Goal: Task Accomplishment & Management: Manage account settings

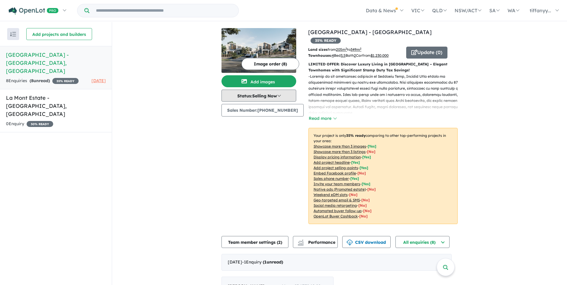
click at [281, 97] on button "Status: Selling Now" at bounding box center [258, 96] width 75 height 12
click at [277, 147] on div "Image order ( 8 ) Add images Status: Selling Now In Planning Coming Soon Sellin…" at bounding box center [264, 129] width 87 height 203
click at [335, 30] on link "[GEOGRAPHIC_DATA] - [GEOGRAPHIC_DATA]" at bounding box center [369, 32] width 123 height 7
drag, startPoint x: 54, startPoint y: 82, endPoint x: 56, endPoint y: 66, distance: 15.9
click at [56, 66] on h5 "[GEOGRAPHIC_DATA] - [GEOGRAPHIC_DATA] , [GEOGRAPHIC_DATA]" at bounding box center [56, 63] width 100 height 24
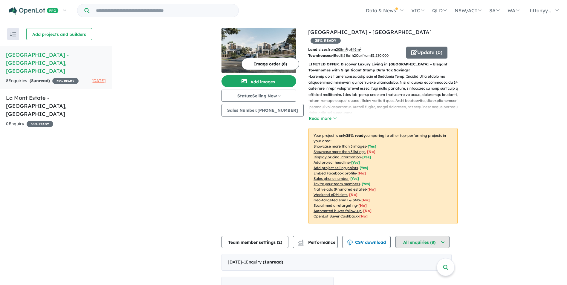
click at [412, 237] on button "All enquiries ( 8 )" at bounding box center [422, 242] width 54 height 12
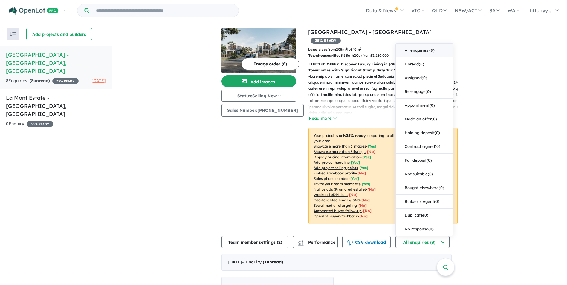
click at [492, 214] on div "View 2 projects in your account Bedford Rise Townhouses - Ringwood East 35 % RE…" at bounding box center [339, 228] width 455 height 413
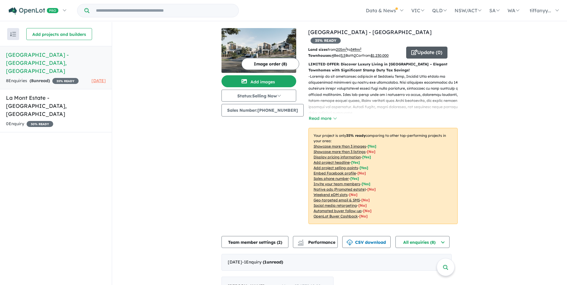
click at [428, 47] on button "Update ( 0 )" at bounding box center [426, 53] width 41 height 12
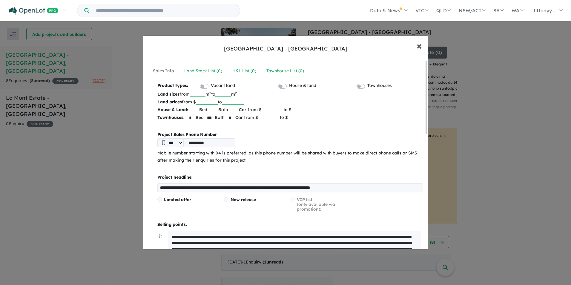
click at [419, 43] on span "×" at bounding box center [419, 45] width 5 height 13
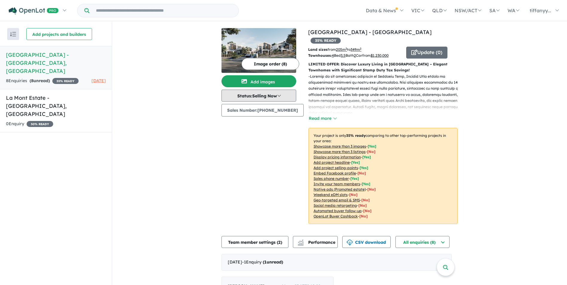
click at [271, 98] on button "Status: Selling Now" at bounding box center [258, 96] width 75 height 12
click at [279, 132] on div "Image order ( 8 ) Add images Status: Selling Now In Planning Coming Soon Sellin…" at bounding box center [264, 129] width 87 height 203
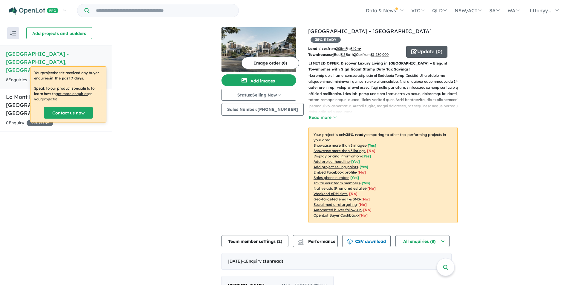
click at [411, 49] on icon "button" at bounding box center [414, 51] width 6 height 5
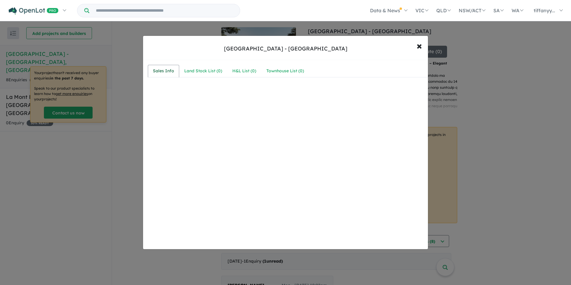
click at [168, 70] on div "Sales Info" at bounding box center [163, 70] width 21 height 7
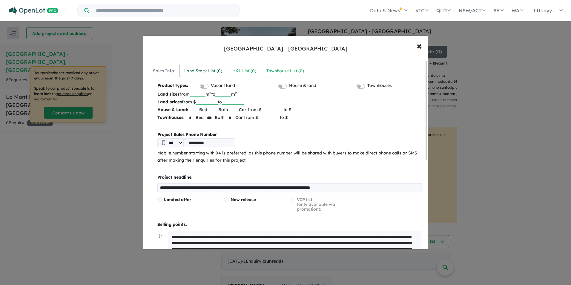
click at [189, 75] on link "Land Stock List ( 0 )" at bounding box center [203, 71] width 48 height 13
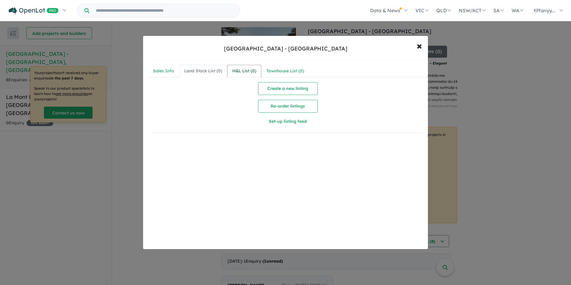
click at [244, 71] on div "H&L List ( 0 )" at bounding box center [244, 70] width 24 height 7
click at [283, 71] on div "Townhouse List ( 0 )" at bounding box center [285, 70] width 38 height 7
click at [417, 48] on span "×" at bounding box center [419, 45] width 5 height 13
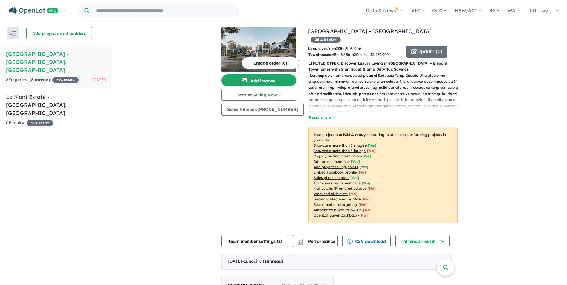
click at [170, 137] on div "View 2 projects in your account Bedford Rise Townhouses - Ringwood East 35 % RE…" at bounding box center [339, 227] width 455 height 413
click at [74, 119] on div "0 Enquir y ( 0 unread) 30 % READY" at bounding box center [56, 122] width 100 height 7
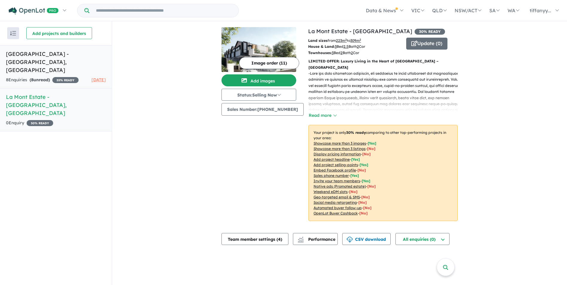
click at [73, 76] on div "8 Enquir ies ( 8 unread) 35 % READY" at bounding box center [42, 79] width 73 height 7
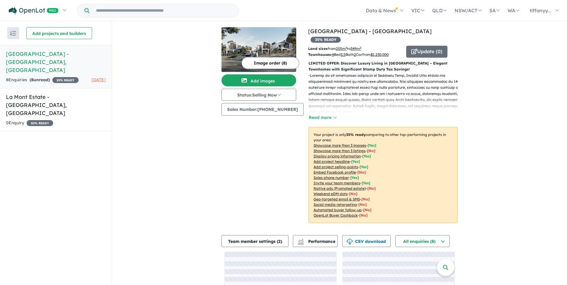
click at [52, 78] on span "35 % READY" at bounding box center [65, 80] width 26 height 6
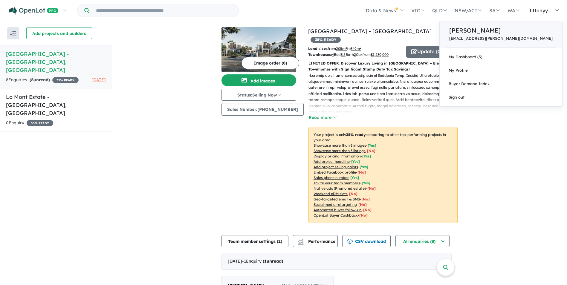
click at [528, 41] on div "Tiffany Yan tiffanyyan@mcgrath.com.au" at bounding box center [500, 34] width 122 height 27
click at [528, 39] on p "[EMAIL_ADDRESS][PERSON_NAME][DOMAIN_NAME]" at bounding box center [500, 38] width 103 height 4
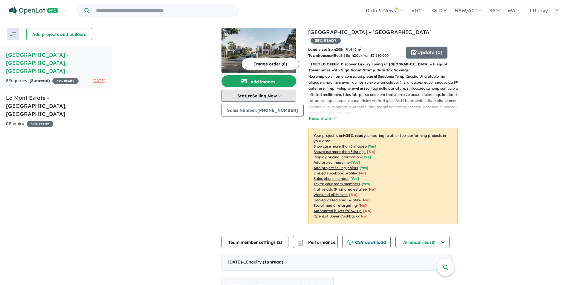
click at [271, 97] on button "Status: Selling Now" at bounding box center [258, 96] width 75 height 12
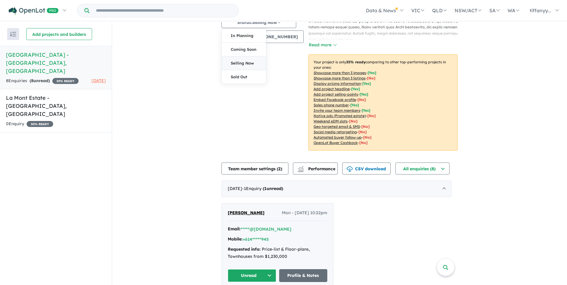
scroll to position [74, 0]
click at [405, 162] on button "All enquiries ( 8 )" at bounding box center [422, 168] width 54 height 12
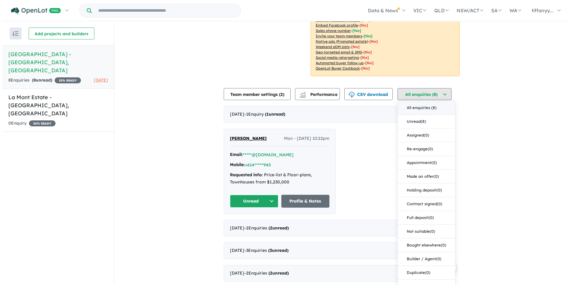
scroll to position [1, 0]
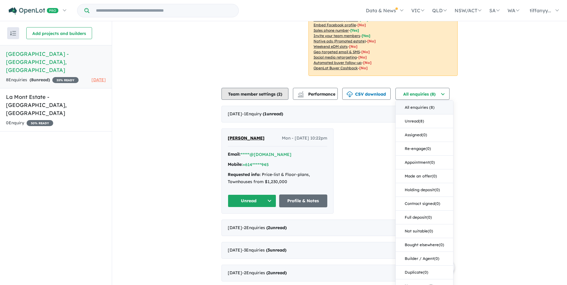
click at [271, 88] on button "Team member settings ( 2 )" at bounding box center [254, 94] width 67 height 12
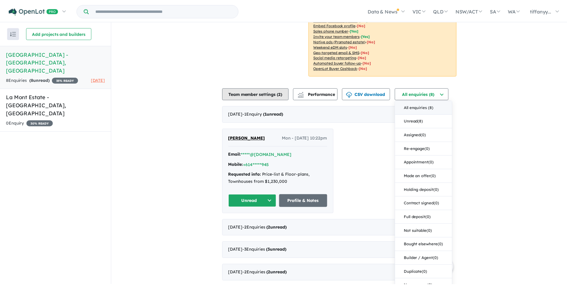
scroll to position [142, 0]
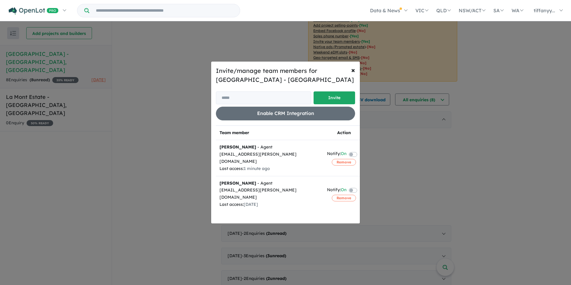
click at [360, 186] on label at bounding box center [360, 189] width 1 height 7
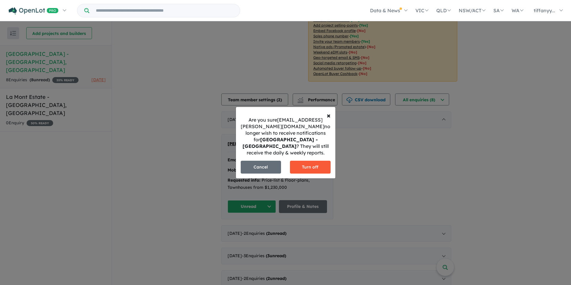
click at [318, 169] on button "Turn off" at bounding box center [310, 167] width 41 height 13
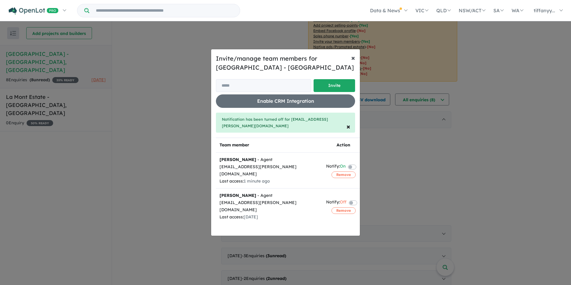
click at [351, 59] on button "× Close" at bounding box center [352, 57] width 13 height 17
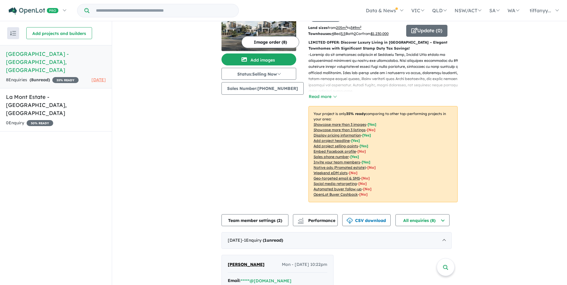
scroll to position [0, 0]
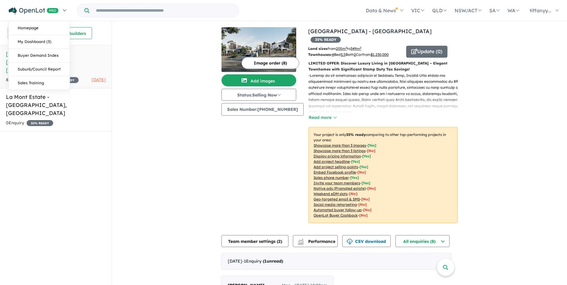
click at [23, 14] on img at bounding box center [34, 10] width 50 height 7
click at [21, 40] on link "My Dashboard (3)" at bounding box center [39, 42] width 61 height 14
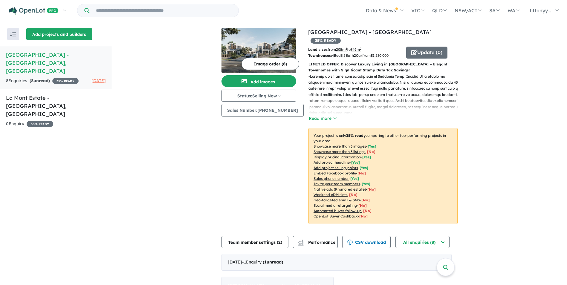
click at [40, 32] on button "Add projects and builders" at bounding box center [59, 34] width 66 height 12
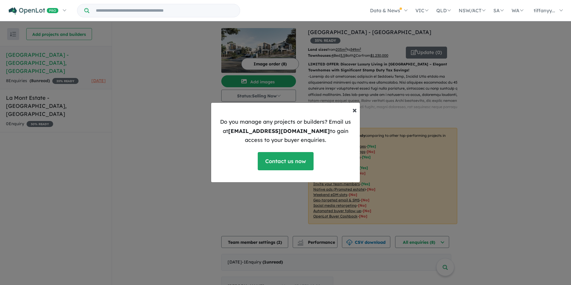
click at [353, 112] on span "×" at bounding box center [354, 110] width 4 height 10
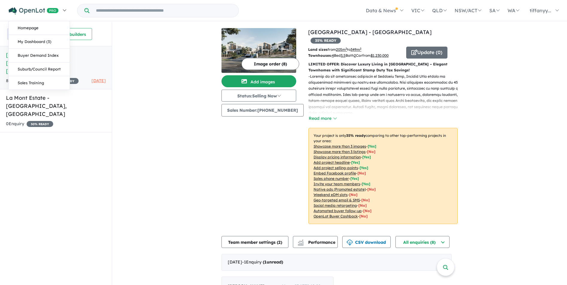
click at [39, 19] on link at bounding box center [36, 10] width 65 height 21
click at [34, 37] on link "My Dashboard (3)" at bounding box center [39, 42] width 61 height 14
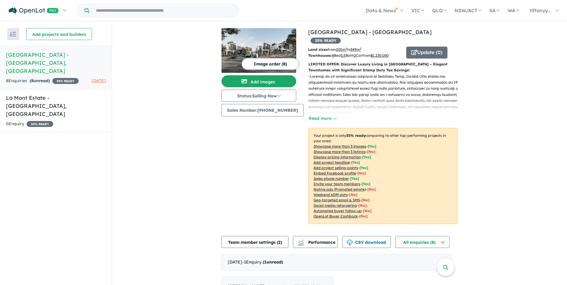
click at [52, 79] on span "35 % READY" at bounding box center [65, 81] width 26 height 6
drag, startPoint x: 35, startPoint y: 79, endPoint x: 39, endPoint y: 54, distance: 25.1
click at [46, 58] on h5 "[GEOGRAPHIC_DATA] - [GEOGRAPHIC_DATA] , [GEOGRAPHIC_DATA]" at bounding box center [56, 63] width 100 height 24
click at [266, 94] on button "Status: Selling Now" at bounding box center [258, 96] width 75 height 12
click at [275, 53] on img at bounding box center [258, 50] width 75 height 45
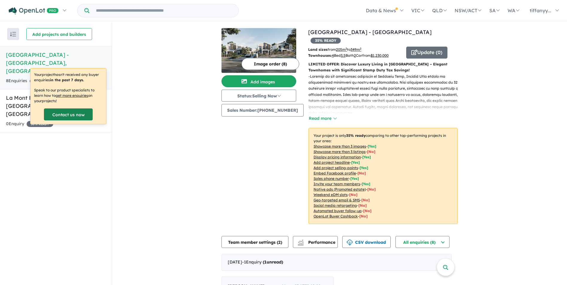
click at [75, 115] on link "Contact us now" at bounding box center [68, 114] width 49 height 12
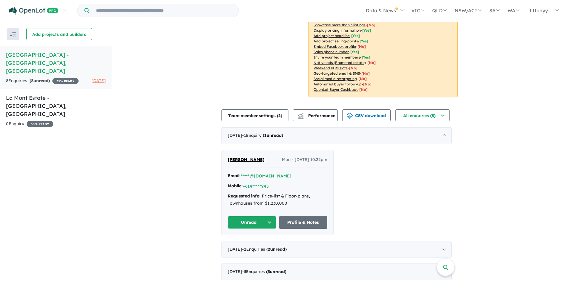
scroll to position [142, 0]
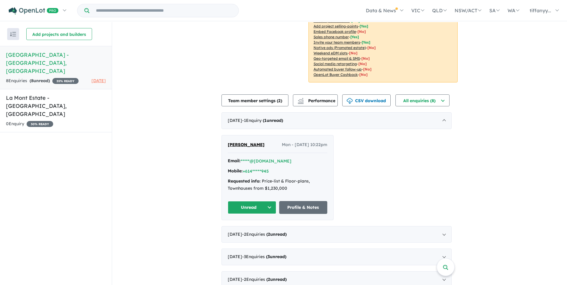
click at [274, 201] on button "Unread" at bounding box center [252, 207] width 48 height 13
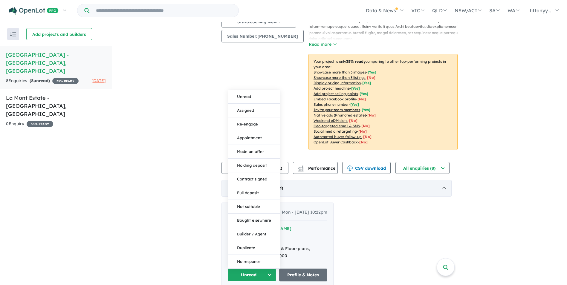
scroll to position [70, 0]
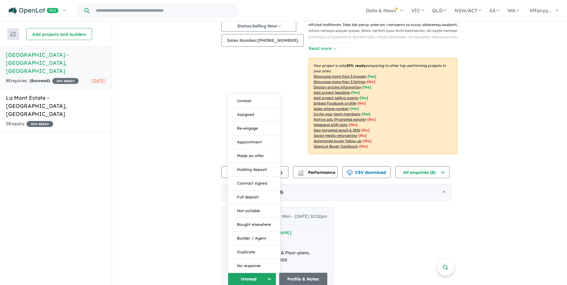
click at [293, 113] on div "Image order ( 8 ) Add images Status: Selling Now In Planning Coming Soon Sellin…" at bounding box center [264, 59] width 87 height 203
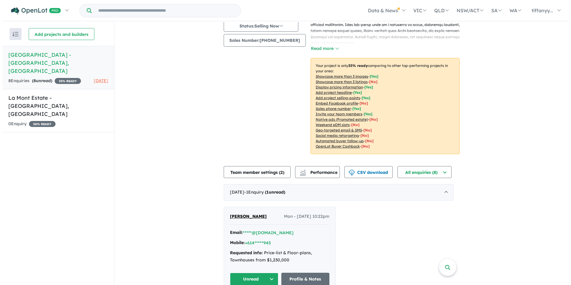
scroll to position [0, 0]
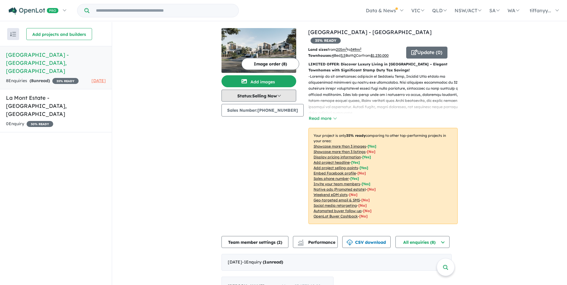
click at [288, 97] on button "Status: Selling Now" at bounding box center [258, 96] width 75 height 12
click at [340, 38] on span "35 % READY" at bounding box center [325, 41] width 30 height 6
click at [423, 47] on button "Update ( 0 )" at bounding box center [426, 53] width 41 height 12
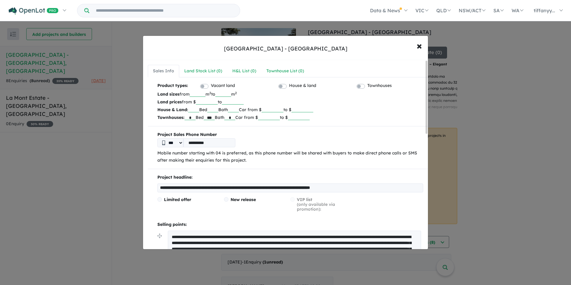
click at [355, 87] on div "Product types: Vacant land House & land Townhouses" at bounding box center [290, 86] width 266 height 8
click at [367, 87] on label "Townhouses" at bounding box center [379, 85] width 24 height 7
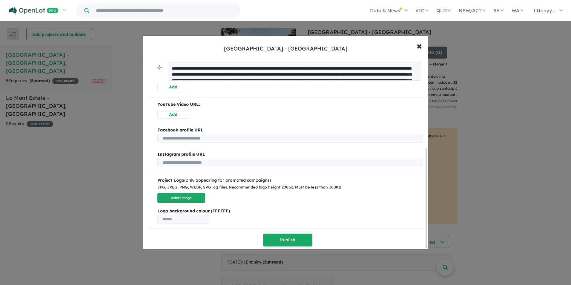
scroll to position [170, 0]
click at [420, 47] on span "×" at bounding box center [419, 45] width 5 height 13
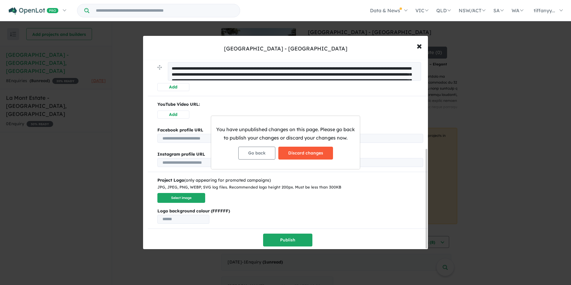
click at [296, 152] on button "Discard changes" at bounding box center [305, 153] width 55 height 13
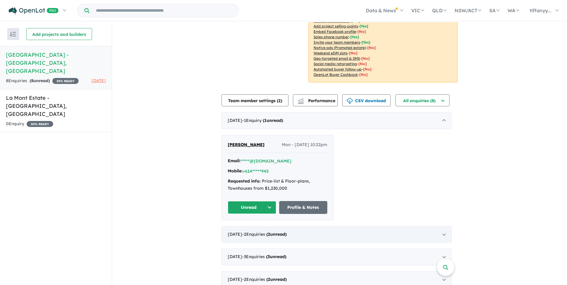
scroll to position [1, 0]
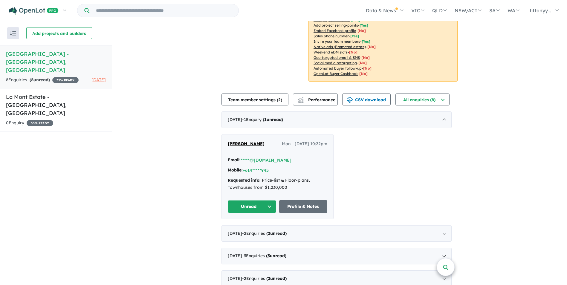
click at [442, 262] on link at bounding box center [445, 267] width 18 height 18
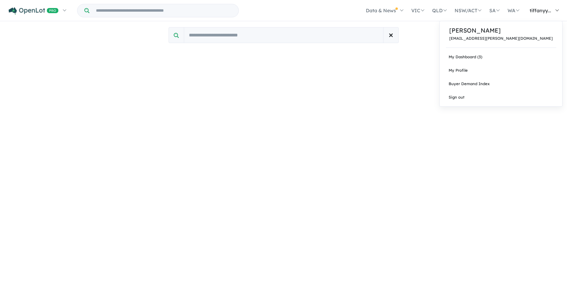
click at [549, 9] on span "tiffanyy..." at bounding box center [540, 10] width 22 height 6
click at [538, 43] on div "Tiffany Yan tiffanyyan@mcgrath.com.au" at bounding box center [500, 34] width 122 height 27
click at [529, 57] on link "My Dashboard (3)" at bounding box center [500, 56] width 122 height 13
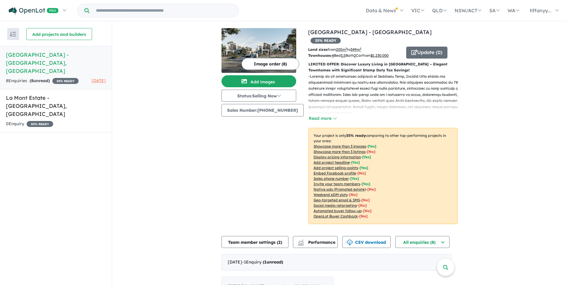
drag, startPoint x: 51, startPoint y: 76, endPoint x: 18, endPoint y: 35, distance: 52.7
click at [18, 35] on button "button" at bounding box center [13, 34] width 12 height 12
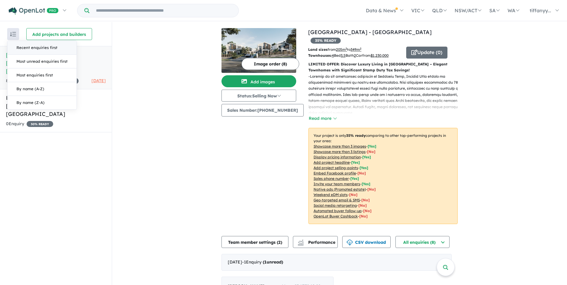
click at [8, 36] on button "button" at bounding box center [13, 34] width 12 height 12
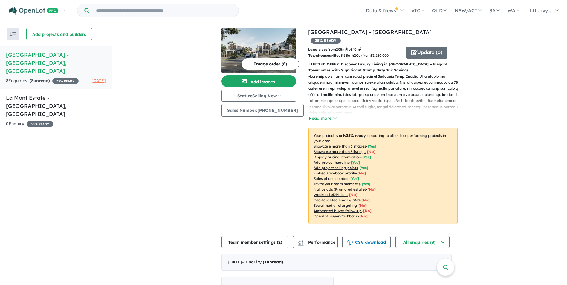
click at [8, 36] on button "button" at bounding box center [13, 34] width 12 height 12
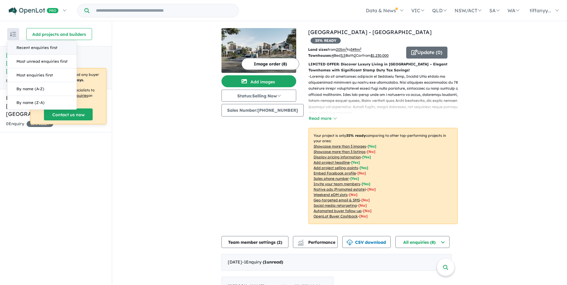
click at [174, 67] on div "View 2 projects in your account Bedford Rise Townhouses - Ringwood East 35 % RE…" at bounding box center [339, 228] width 455 height 413
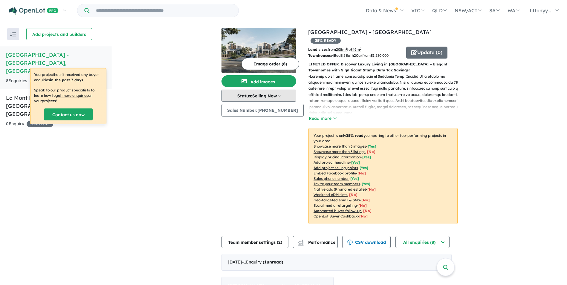
click at [241, 93] on button "Status: Selling Now" at bounding box center [258, 96] width 75 height 12
click at [256, 111] on button "In Planning" at bounding box center [244, 109] width 44 height 14
click at [263, 97] on button "Status: In Planning" at bounding box center [258, 96] width 75 height 12
click at [247, 140] on button "Selling Now" at bounding box center [244, 137] width 44 height 14
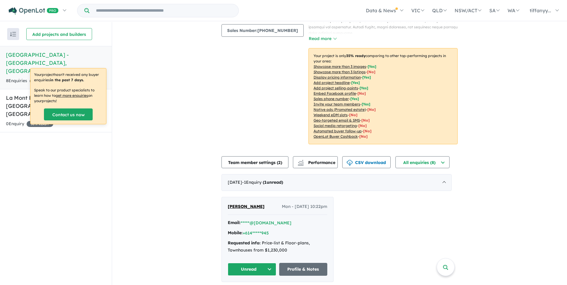
scroll to position [101, 0]
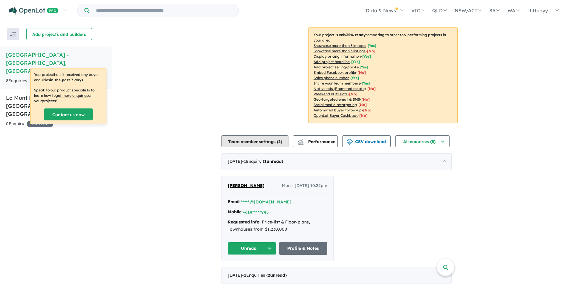
click at [257, 135] on button "Team member settings ( 2 )" at bounding box center [254, 141] width 67 height 12
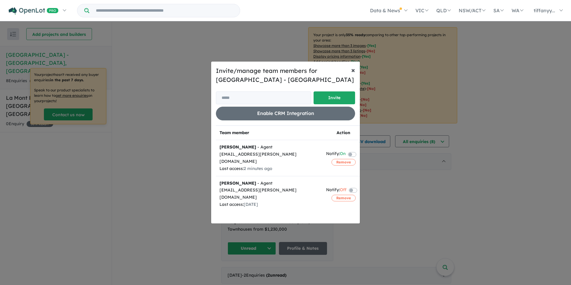
click at [357, 71] on button "× Close" at bounding box center [352, 70] width 13 height 17
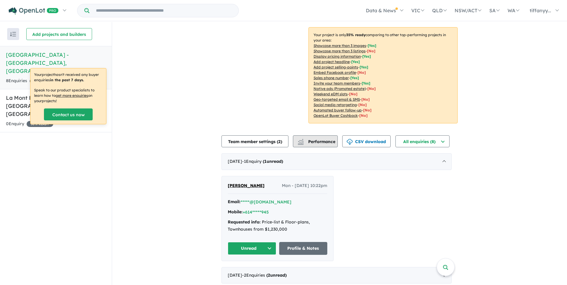
click at [333, 139] on button "Performance" at bounding box center [315, 141] width 45 height 12
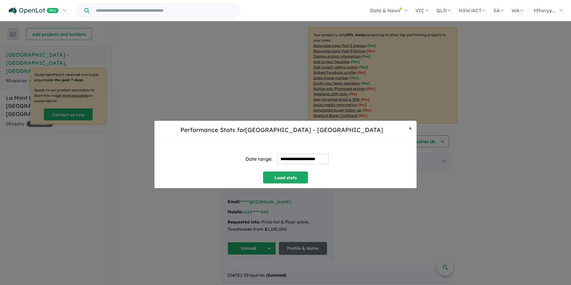
click at [410, 125] on span "×" at bounding box center [410, 128] width 3 height 7
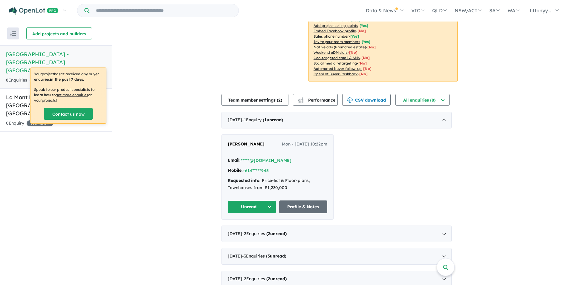
scroll to position [1, 0]
click at [427, 93] on button "All enquiries ( 8 )" at bounding box center [422, 99] width 54 height 12
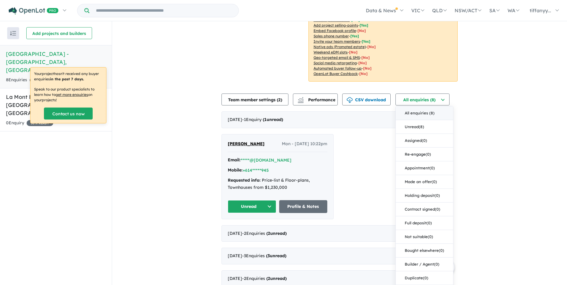
scroll to position [147, 0]
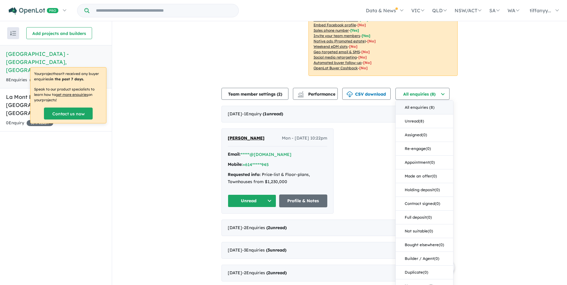
click at [527, 133] on div "View 2 projects in your account Bedford Rise Townhouses - Ringwood East 35 % RE…" at bounding box center [339, 80] width 455 height 413
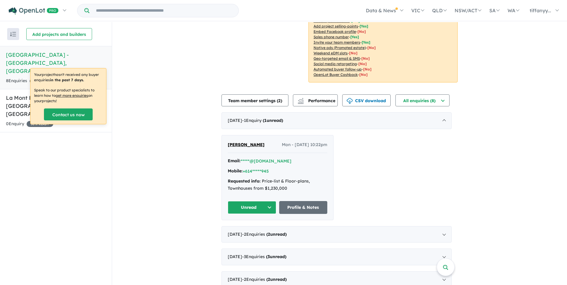
scroll to position [1, 0]
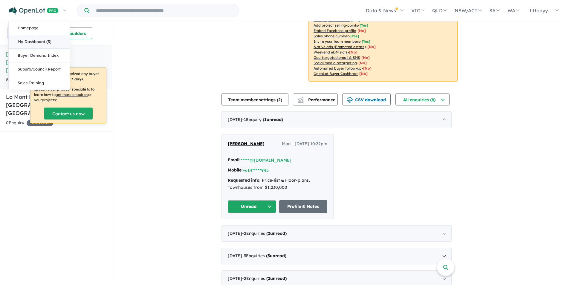
click at [50, 45] on link "My Dashboard (3)" at bounding box center [39, 42] width 61 height 14
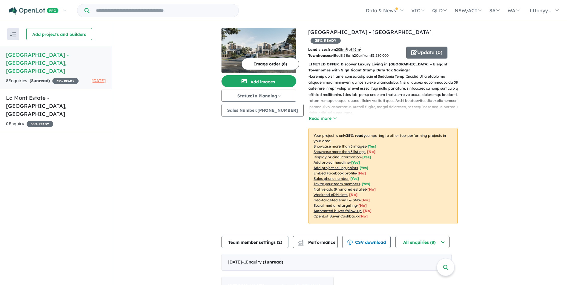
click at [17, 35] on button "button" at bounding box center [13, 34] width 12 height 12
